Goal: Book appointment/travel/reservation

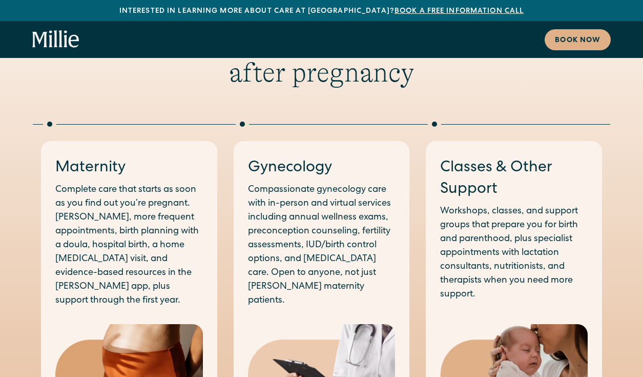
scroll to position [539, 0]
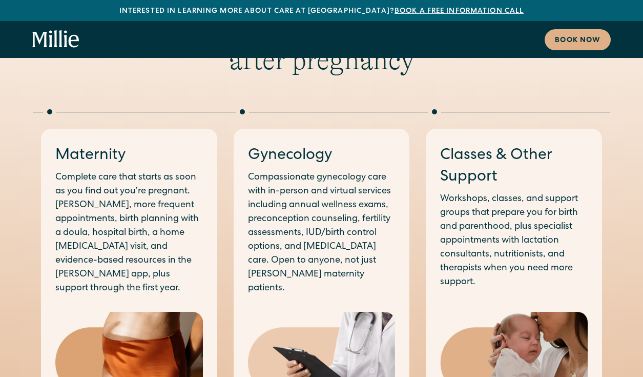
click at [294, 171] on p "Compassionate gynecology care with in-person and virtual services including ann…" at bounding box center [322, 233] width 148 height 125
click at [282, 145] on h3 "Gynecology" at bounding box center [322, 156] width 148 height 22
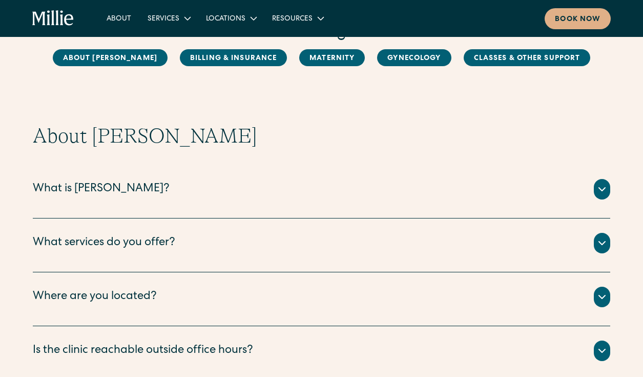
scroll to position [74, 0]
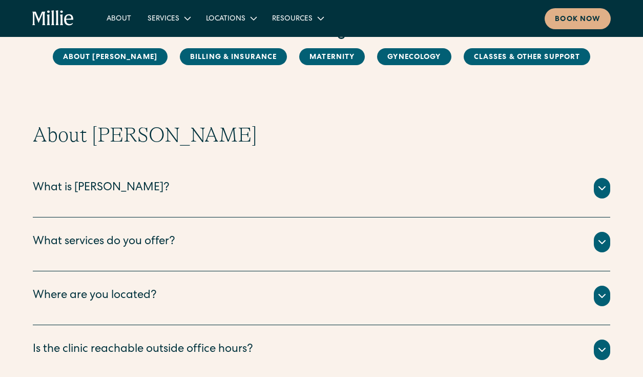
click at [214, 238] on div "What services do you offer?" at bounding box center [322, 242] width 578 height 21
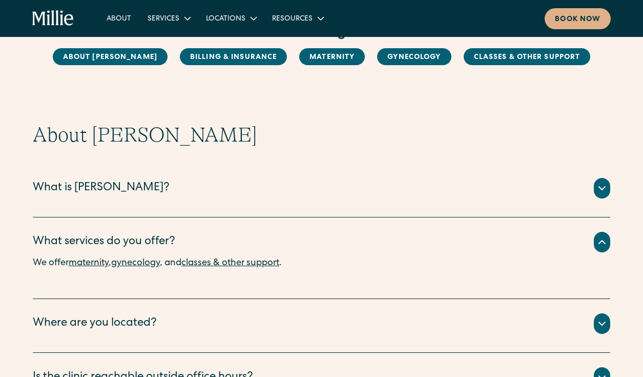
click at [134, 264] on link "gynecology" at bounding box center [135, 262] width 49 height 9
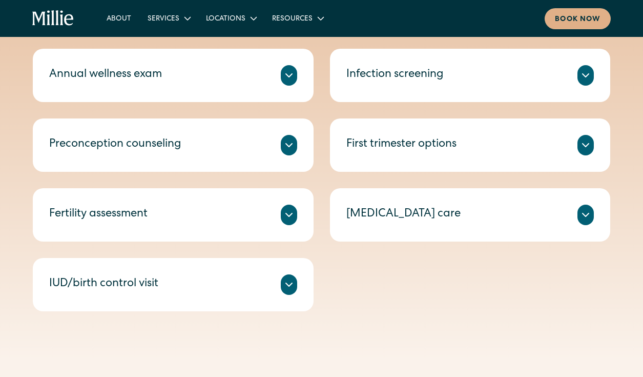
scroll to position [480, 0]
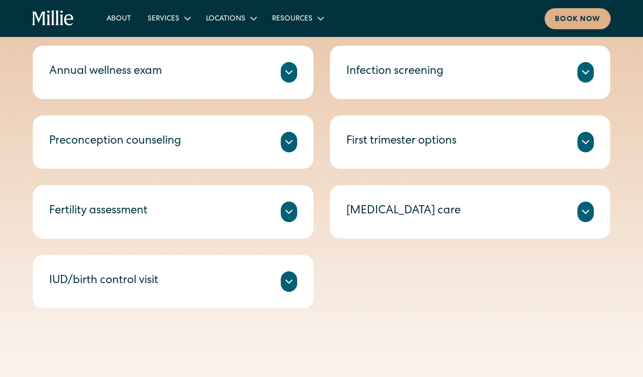
click at [283, 283] on icon at bounding box center [289, 281] width 12 height 12
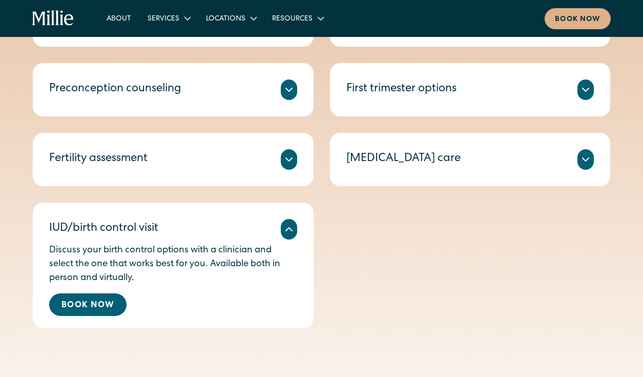
scroll to position [550, 0]
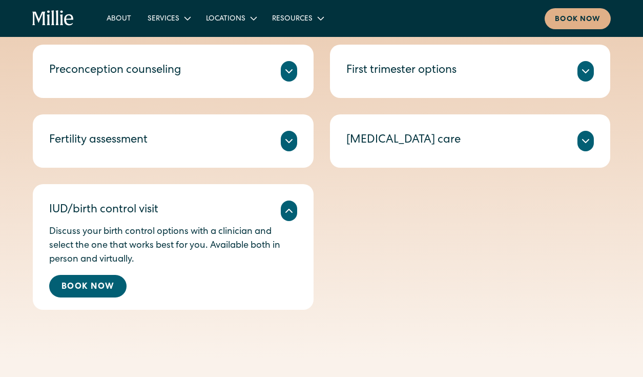
click at [253, 251] on p "Discuss your birth control options with a clinician and select the one that wor…" at bounding box center [173, 246] width 248 height 42
click at [208, 214] on div "IUD/birth control visit" at bounding box center [173, 210] width 248 height 21
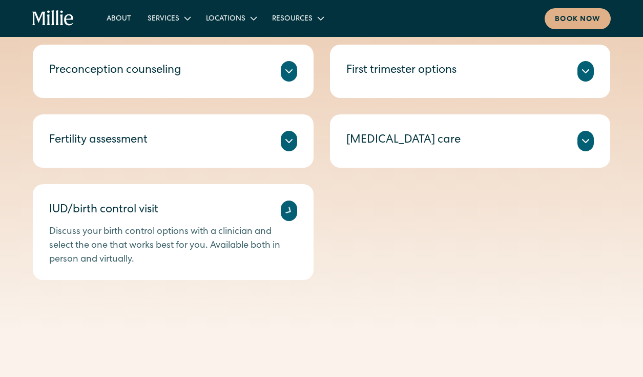
click at [208, 214] on div "IUD/birth control visit" at bounding box center [173, 210] width 248 height 21
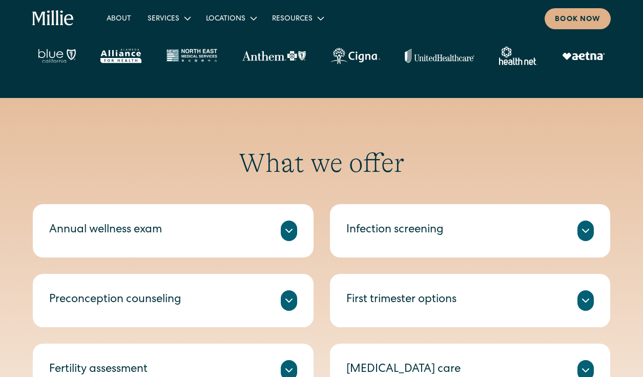
scroll to position [337, 0]
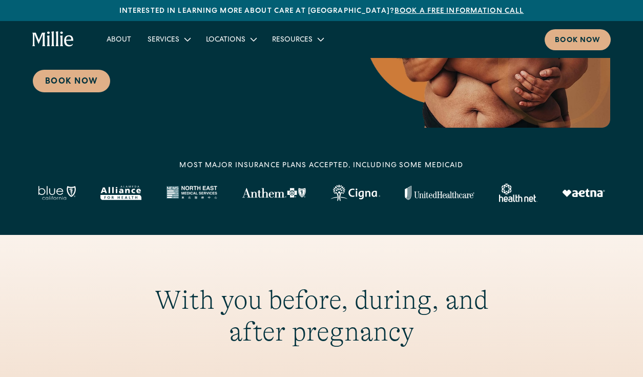
scroll to position [203, 0]
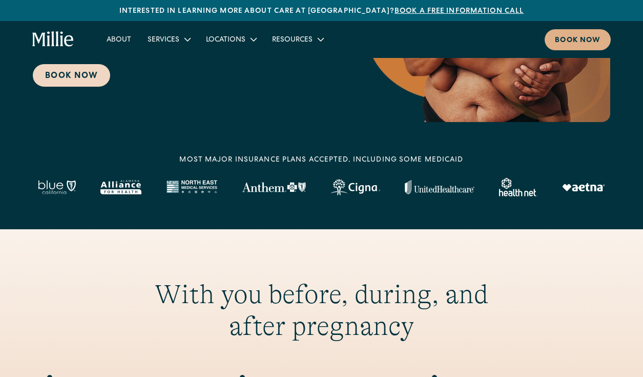
click at [57, 80] on link "Book Now" at bounding box center [71, 75] width 77 height 23
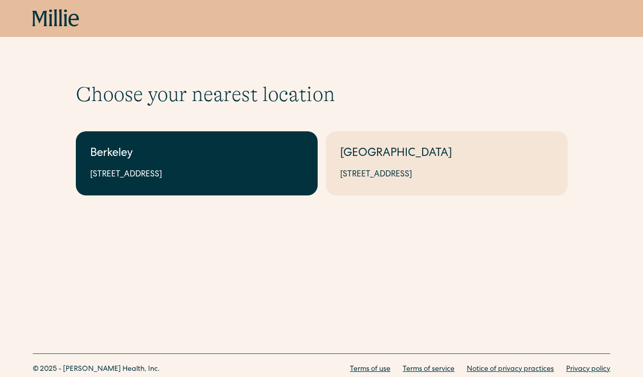
click at [215, 179] on div "2999 Regent St, Suite 524, Berkeley, CA 94705" at bounding box center [196, 175] width 213 height 12
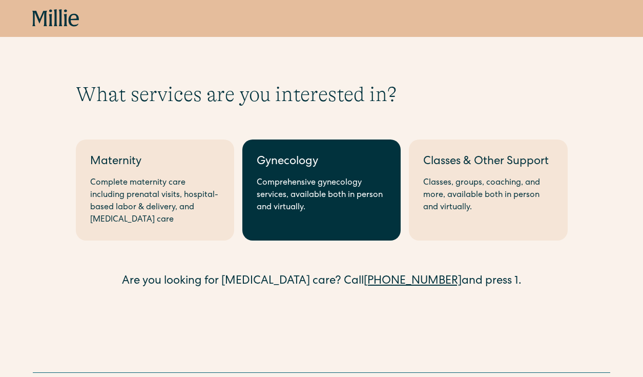
click at [350, 174] on link "Gynecology Comprehensive gynecology services, available both in person and virt…" at bounding box center [321, 189] width 158 height 101
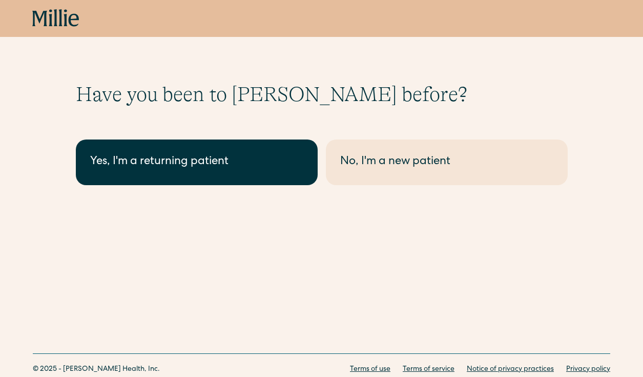
click at [198, 166] on div "Yes, I'm a returning patient" at bounding box center [196, 162] width 213 height 17
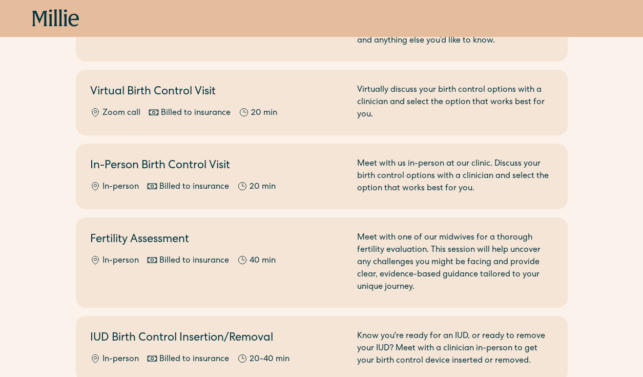
scroll to position [278, 0]
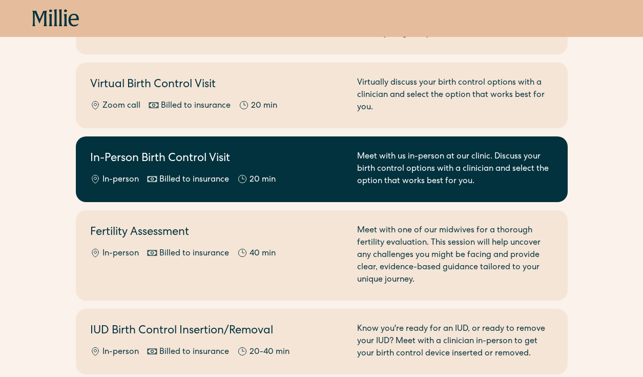
click at [479, 157] on div "Meet with us in-person at our clinic. Discuss your birth control options with a…" at bounding box center [455, 169] width 196 height 37
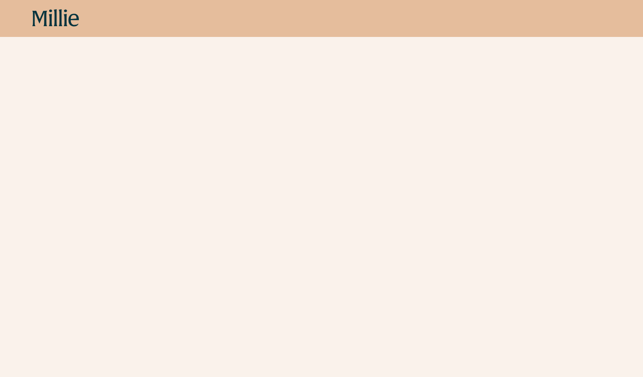
scroll to position [189, 0]
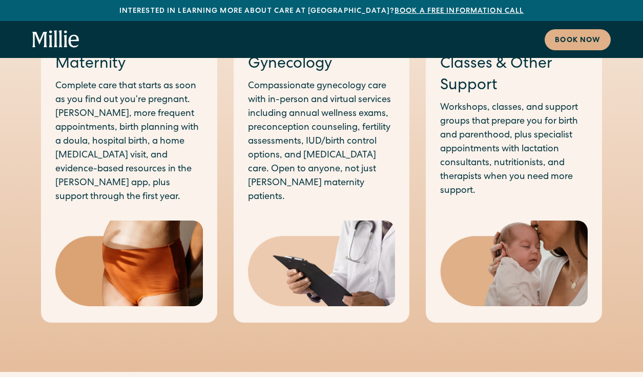
scroll to position [530, 0]
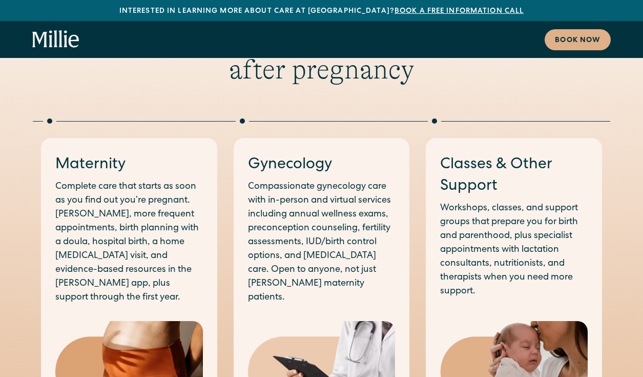
click at [585, 52] on div "Book now" at bounding box center [321, 39] width 643 height 37
click at [587, 38] on div "Book now" at bounding box center [578, 40] width 46 height 11
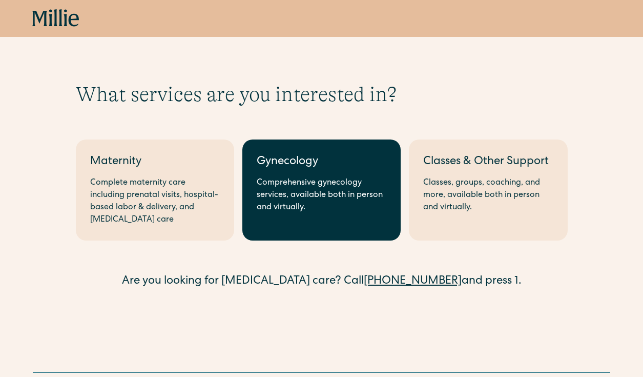
click at [336, 227] on link "Gynecology Comprehensive gynecology services, available both in person and virt…" at bounding box center [321, 189] width 158 height 101
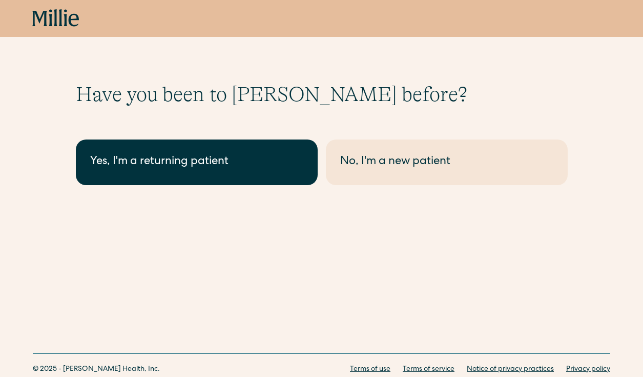
click at [247, 163] on div "Yes, I'm a returning patient" at bounding box center [196, 162] width 213 height 17
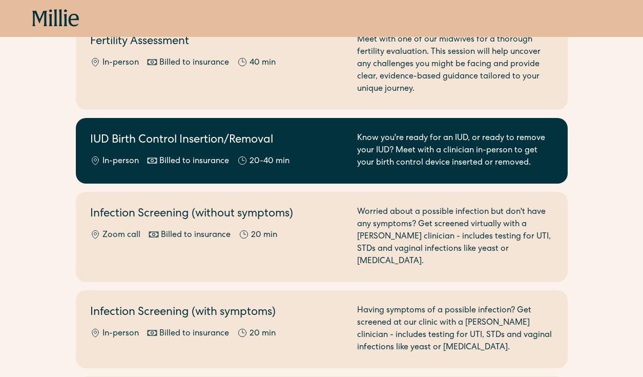
scroll to position [448, 0]
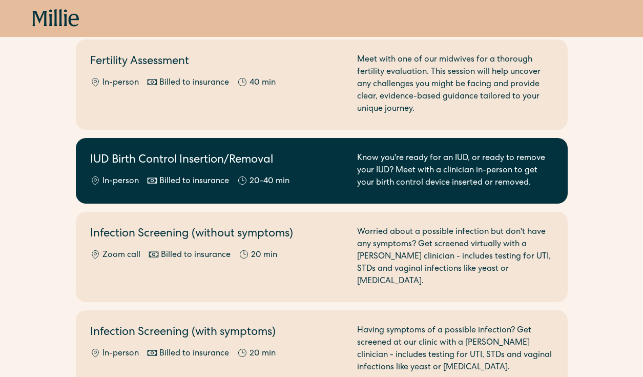
click at [301, 165] on h2 "IUD Birth Control Insertion/Removal" at bounding box center [217, 160] width 255 height 17
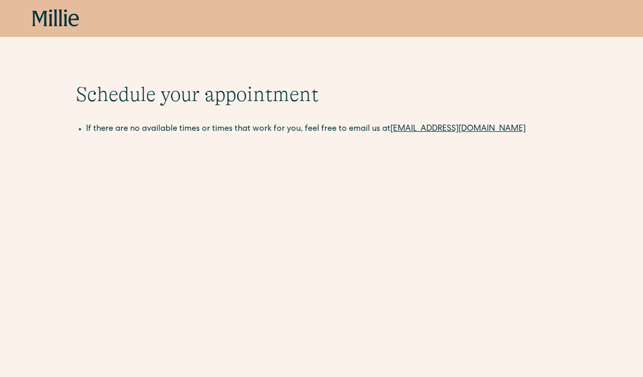
click at [460, 130] on link "[EMAIL_ADDRESS][DOMAIN_NAME]" at bounding box center [458, 129] width 135 height 8
drag, startPoint x: 484, startPoint y: 128, endPoint x: 388, endPoint y: 129, distance: 96.4
click at [388, 129] on li "If there are no available times or times that work for you, feel free to email …" at bounding box center [327, 129] width 482 height 12
copy link "[EMAIL_ADDRESS][DOMAIN_NAME]"
drag, startPoint x: 384, startPoint y: 130, endPoint x: 211, endPoint y: -55, distance: 253.5
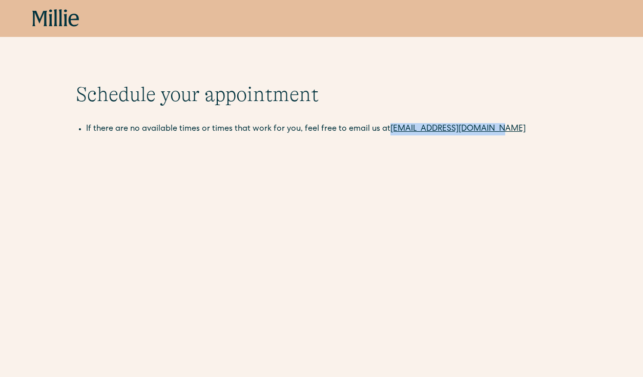
click at [211, 0] on html "Book now Schedule your appointment This below only shows on maternity + locatio…" at bounding box center [321, 188] width 643 height 377
